Goal: Transaction & Acquisition: Purchase product/service

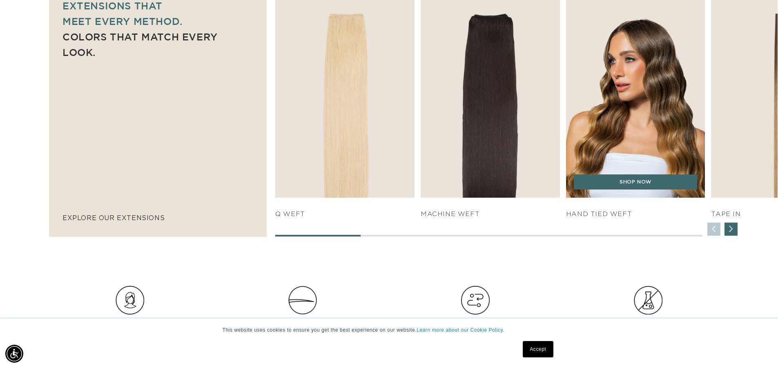
click at [653, 127] on img "3 / 7" at bounding box center [635, 91] width 146 height 223
click at [629, 180] on link "SHOP NOW" at bounding box center [636, 182] width 124 height 16
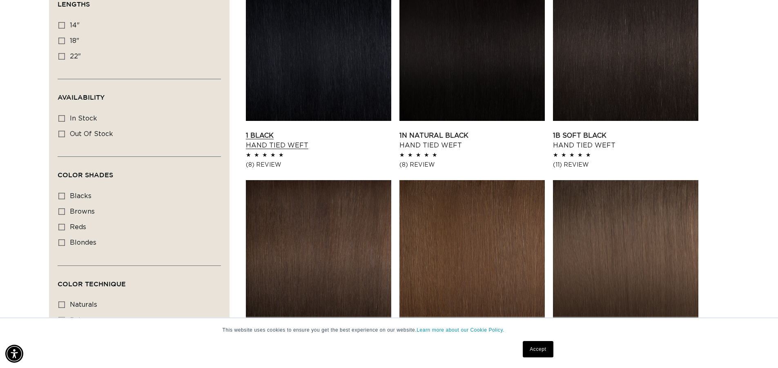
scroll to position [0, 1440]
click at [338, 131] on link "1 Black Hand Tied Weft" at bounding box center [318, 141] width 145 height 20
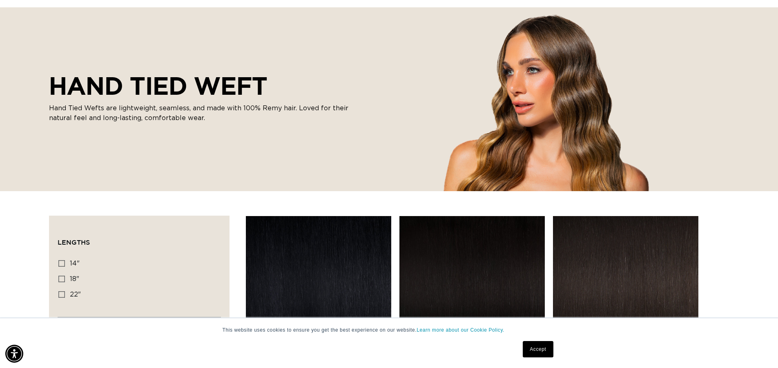
scroll to position [0, 0]
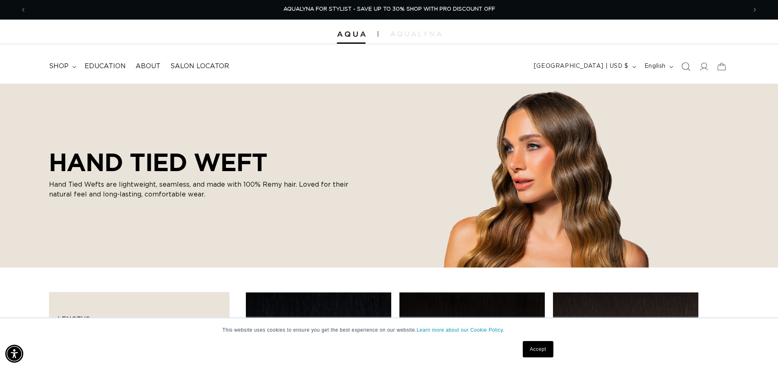
click at [684, 65] on icon "Search" at bounding box center [685, 66] width 9 height 9
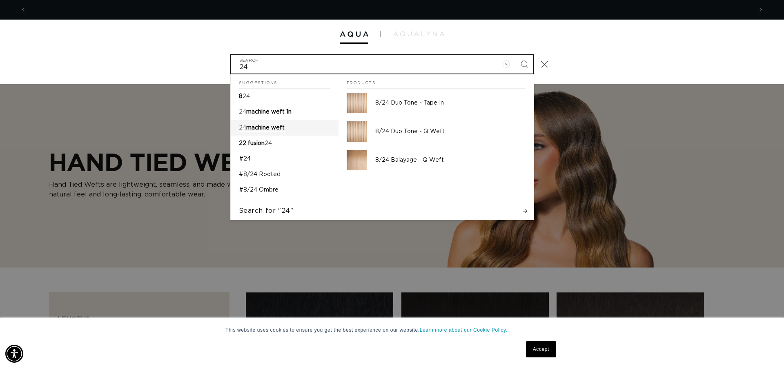
scroll to position [0, 726]
type input "24"
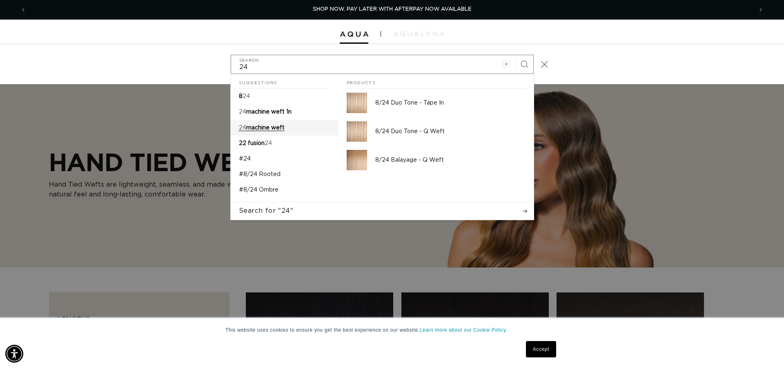
click at [286, 127] on link "24 machine weft" at bounding box center [285, 128] width 108 height 16
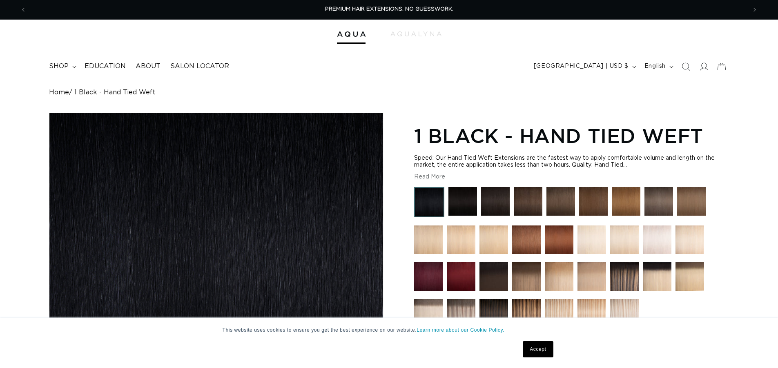
click at [430, 201] on img at bounding box center [429, 202] width 30 height 30
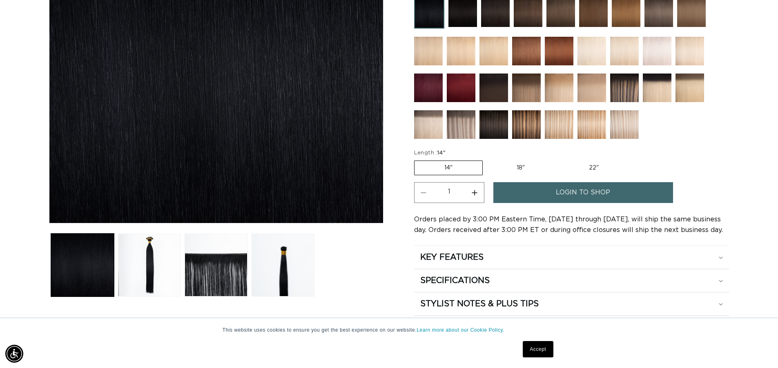
click at [616, 166] on label "22" Variant sold out or unavailable" at bounding box center [593, 168] width 69 height 14
click at [559, 159] on input "22" Variant sold out or unavailable" at bounding box center [559, 159] width 0 height 0
radio input "true"
click at [603, 169] on label "22" Variant sold out or unavailable" at bounding box center [593, 168] width 70 height 15
click at [558, 159] on input "22" Variant sold out or unavailable" at bounding box center [558, 159] width 0 height 0
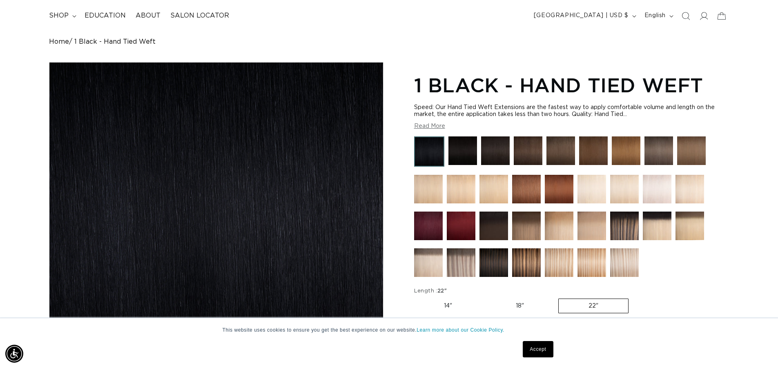
click at [426, 126] on button "Read More" at bounding box center [429, 126] width 31 height 7
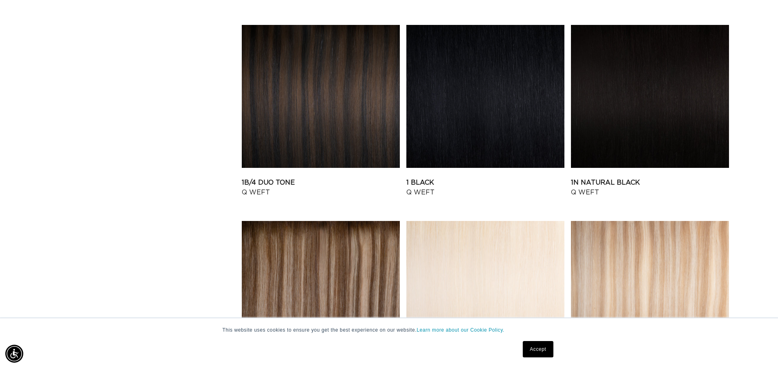
scroll to position [0, 1440]
drag, startPoint x: 515, startPoint y: 95, endPoint x: 511, endPoint y: 98, distance: 5.5
click at [514, 178] on link "1 Black Q Weft" at bounding box center [485, 188] width 158 height 20
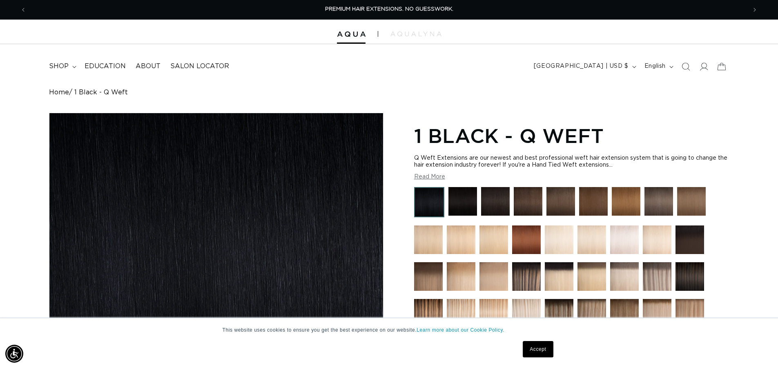
click at [414, 200] on img at bounding box center [429, 202] width 30 height 30
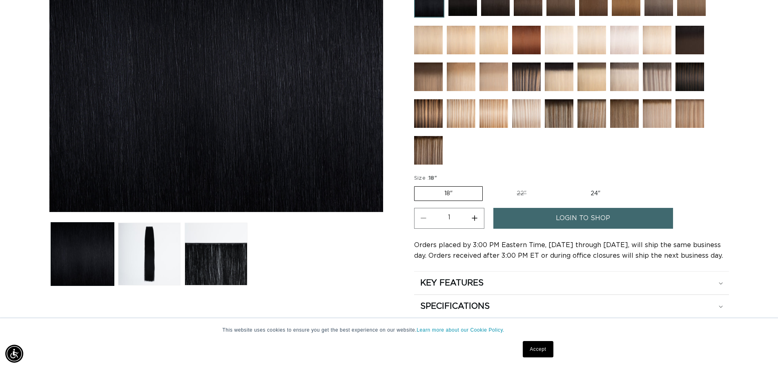
scroll to position [196, 0]
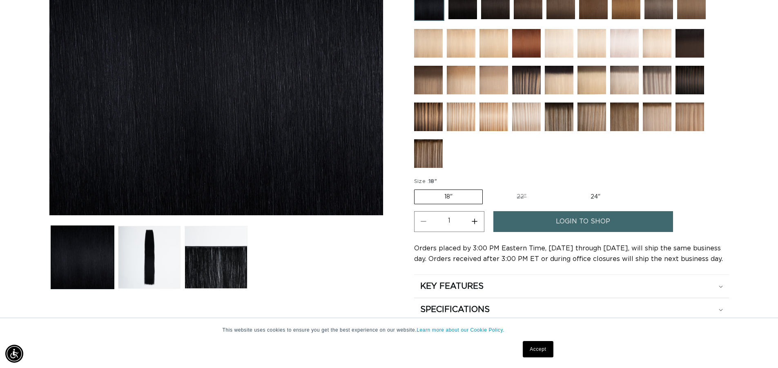
click at [595, 204] on fieldset "Size : 18" 18" Variant sold out or unavailable 22" Variant sold out or unavaila…" at bounding box center [523, 191] width 218 height 27
click at [592, 193] on label "24" Variant sold out or unavailable" at bounding box center [595, 197] width 69 height 14
click at [561, 188] on input "24" Variant sold out or unavailable" at bounding box center [560, 188] width 0 height 0
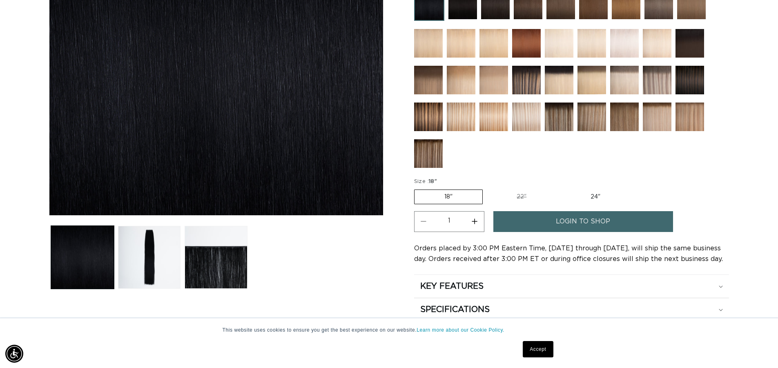
radio input "true"
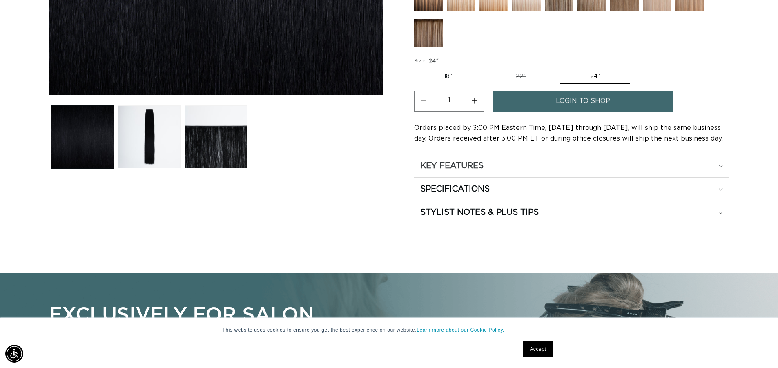
scroll to position [0, 0]
click at [722, 168] on div "KEY FEATURES" at bounding box center [571, 166] width 303 height 11
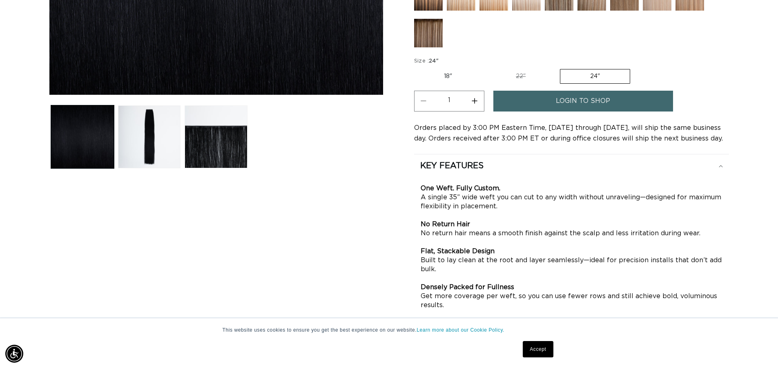
scroll to position [0, 720]
